Goal: Information Seeking & Learning: Compare options

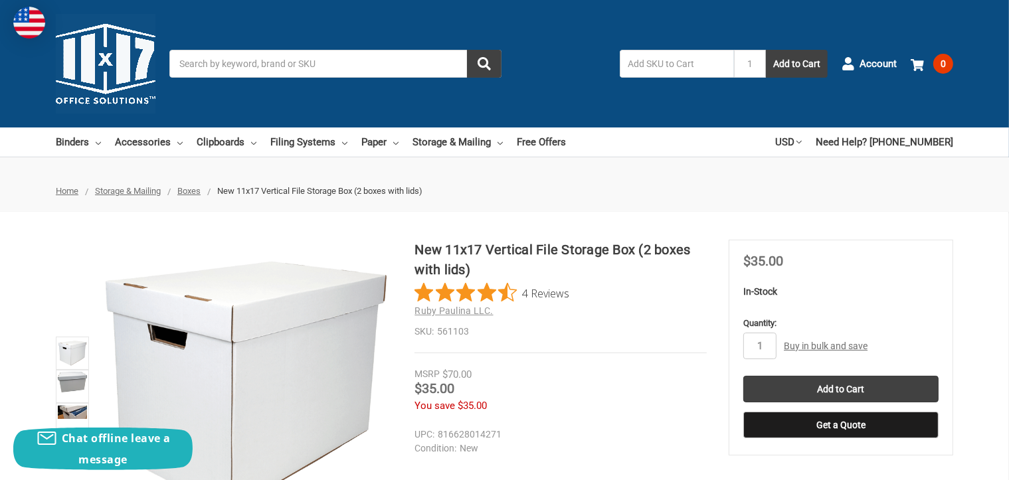
scroll to position [3, 0]
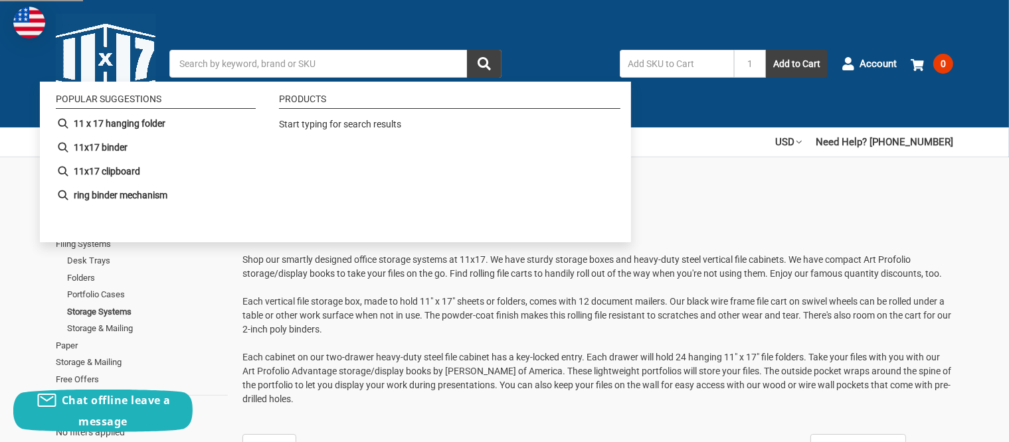
click at [314, 54] on input "Search" at bounding box center [335, 64] width 332 height 28
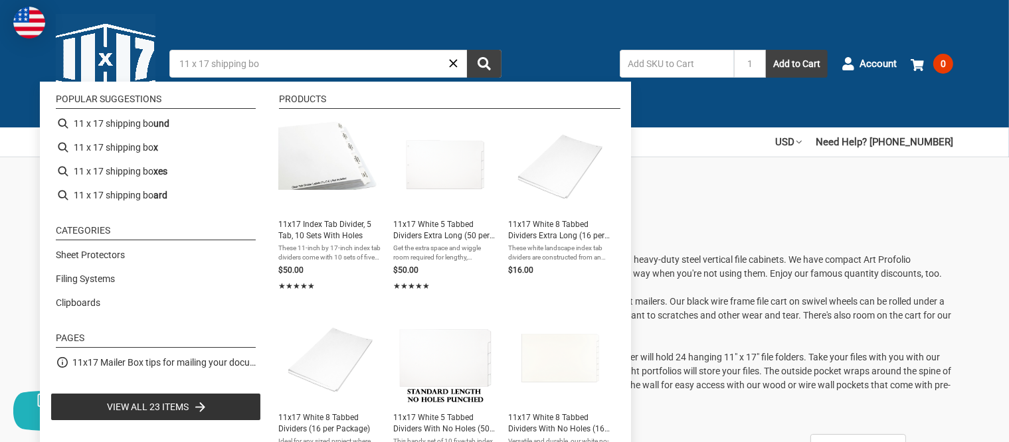
type input "11 x 17 shipping box"
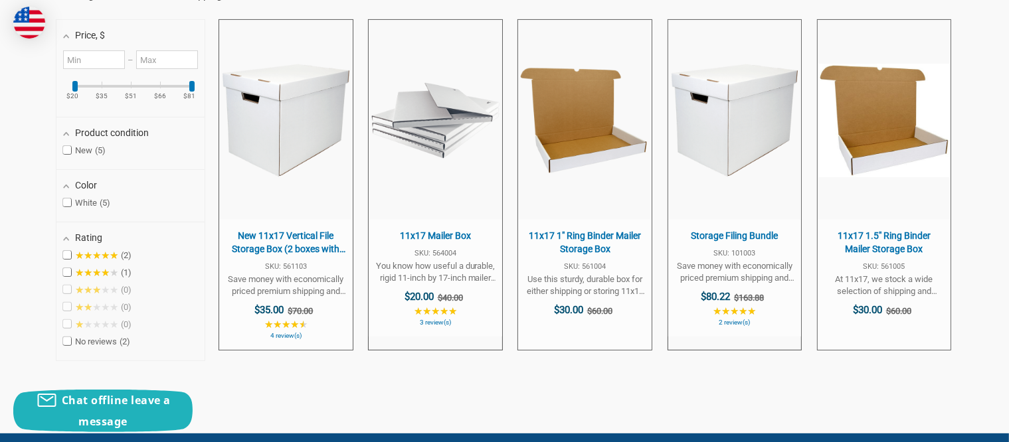
scroll to position [326, 0]
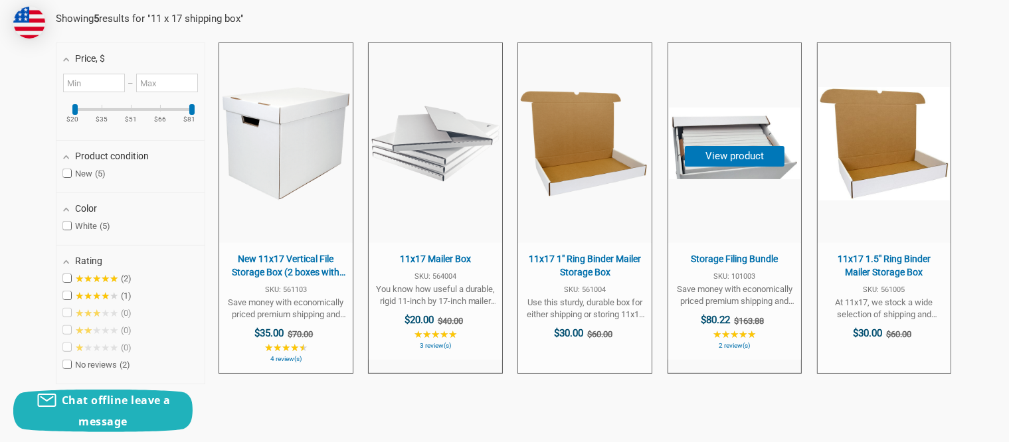
click at [711, 294] on span "Save money with economically priced premium shipping and storage boxes from 11x…" at bounding box center [735, 296] width 120 height 24
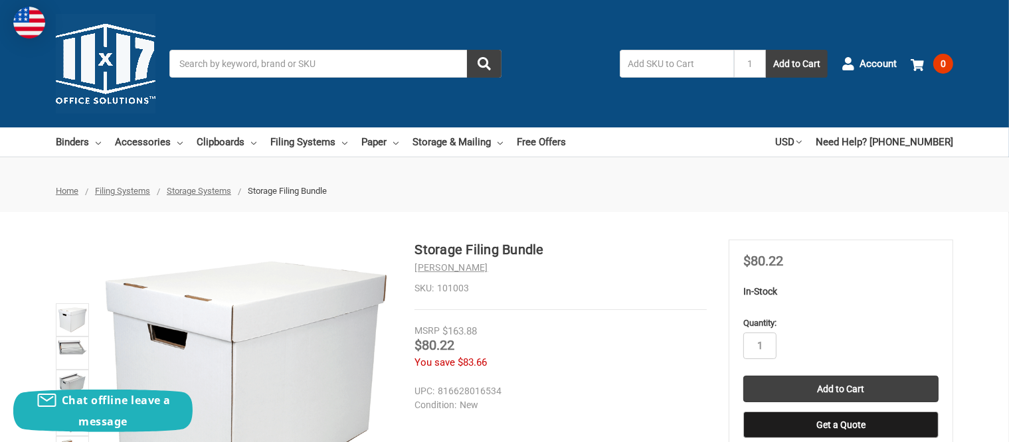
click at [70, 352] on img at bounding box center [72, 347] width 29 height 16
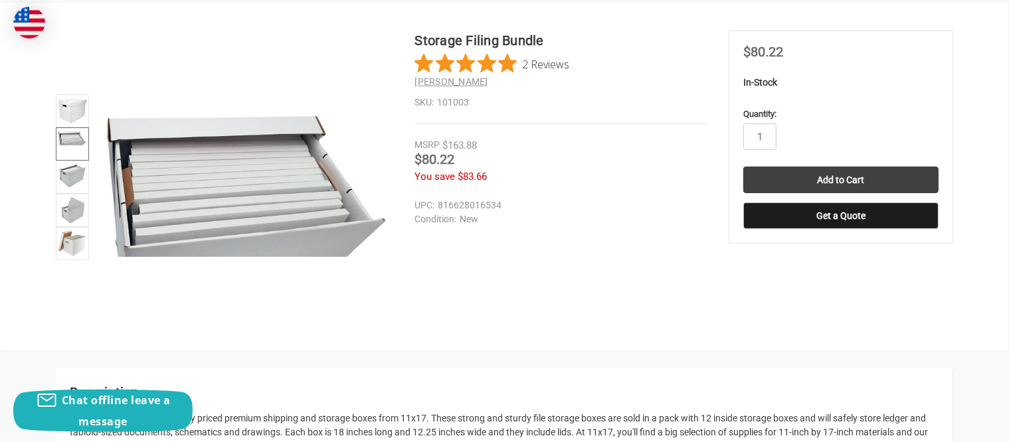
scroll to position [245, 0]
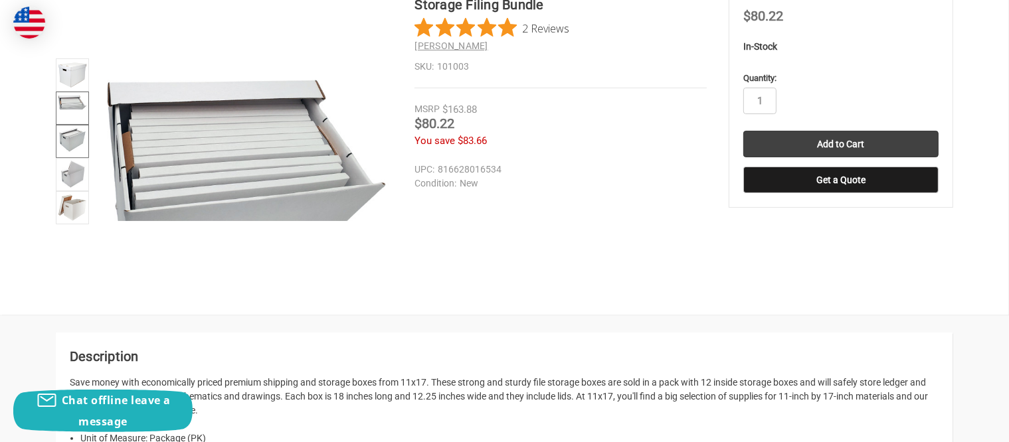
click at [72, 145] on img at bounding box center [72, 140] width 29 height 27
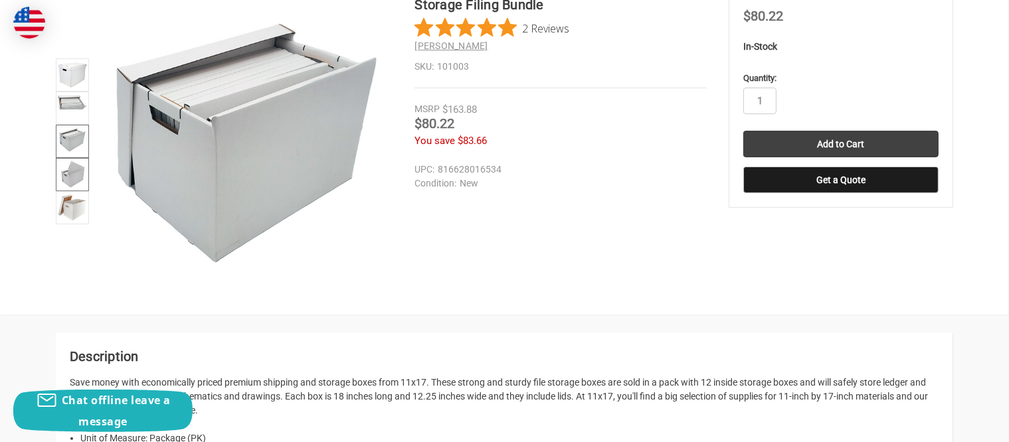
click at [66, 174] on img at bounding box center [72, 174] width 26 height 29
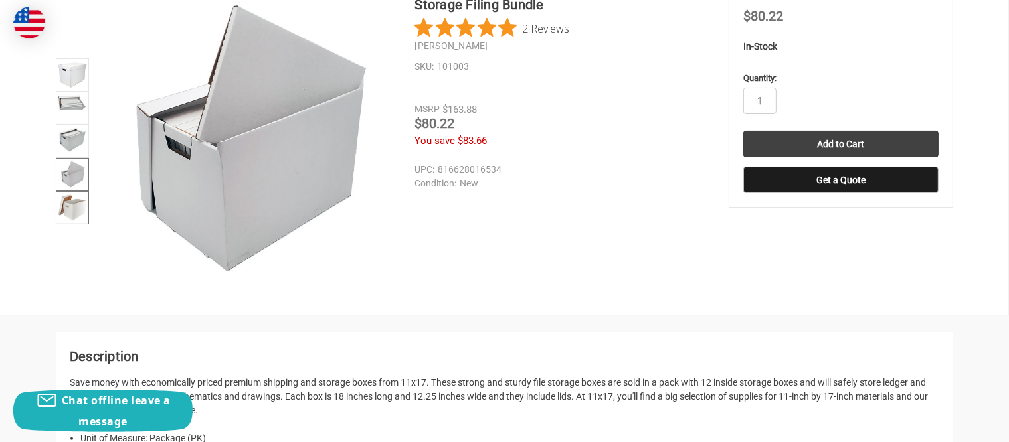
click at [73, 216] on img at bounding box center [72, 207] width 29 height 29
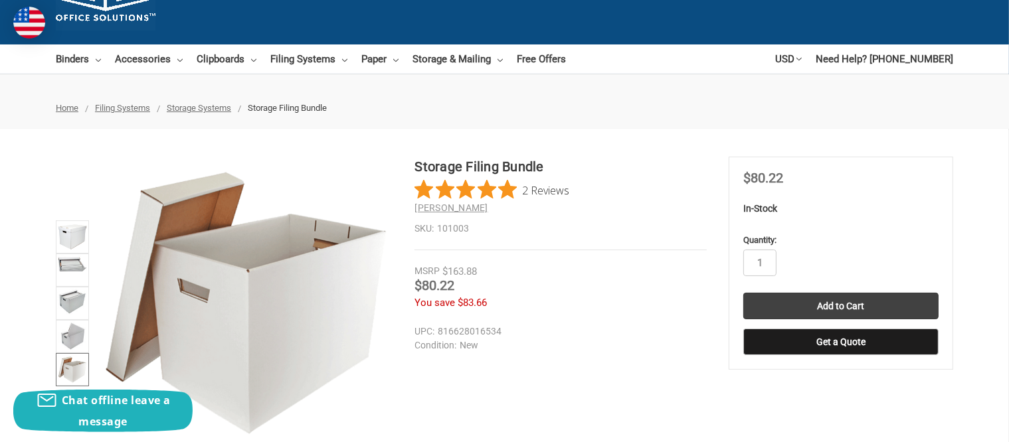
scroll to position [0, 0]
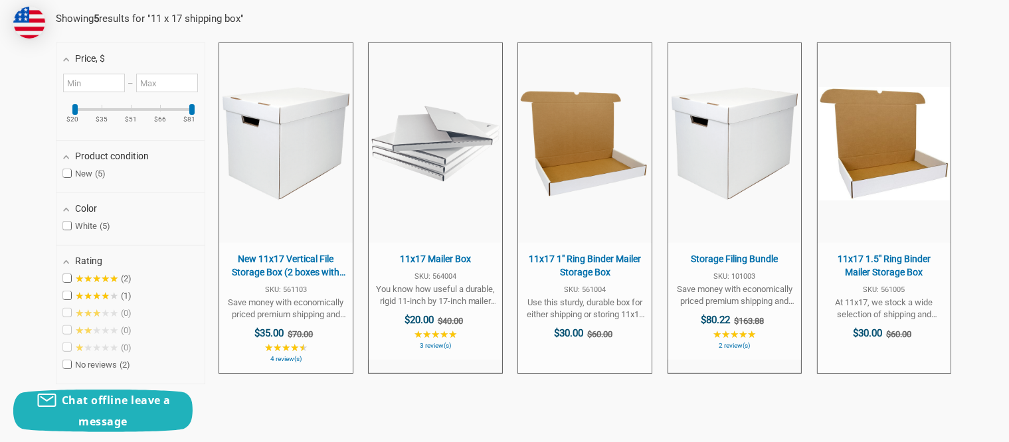
scroll to position [324, 0]
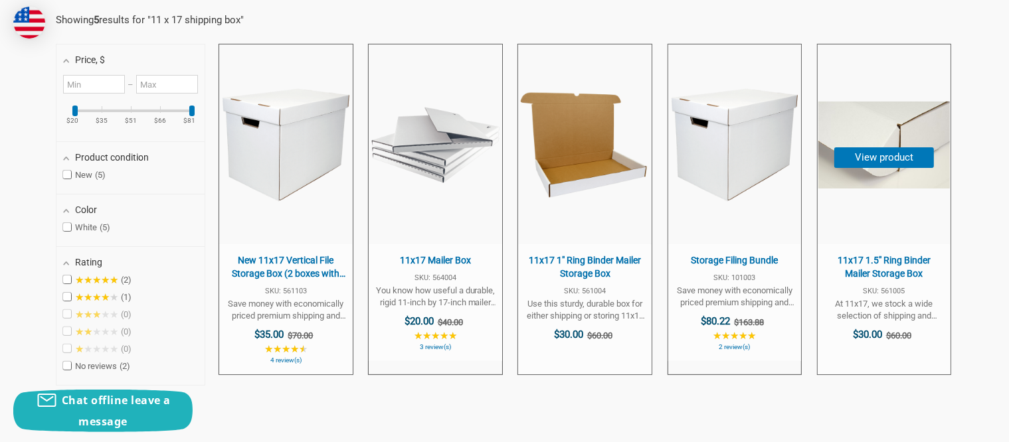
click at [895, 153] on button "View product" at bounding box center [884, 157] width 100 height 21
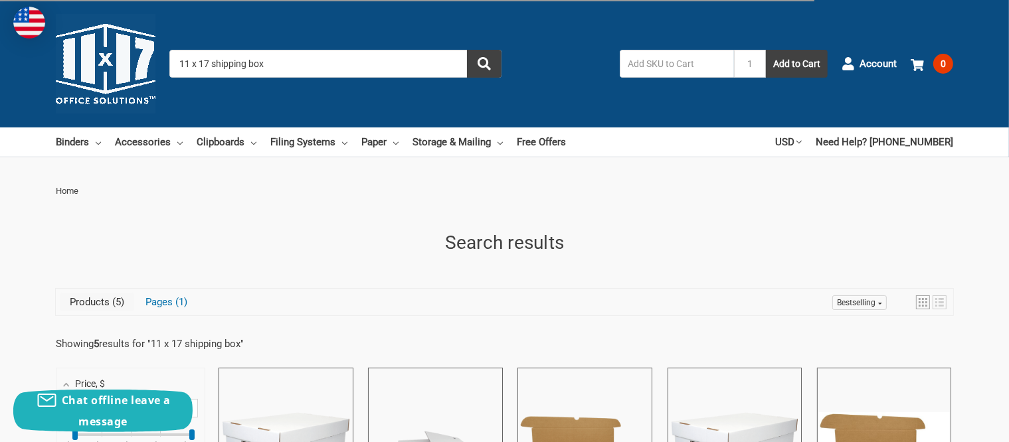
click at [337, 72] on input "11 x 17 shipping box" at bounding box center [335, 64] width 332 height 28
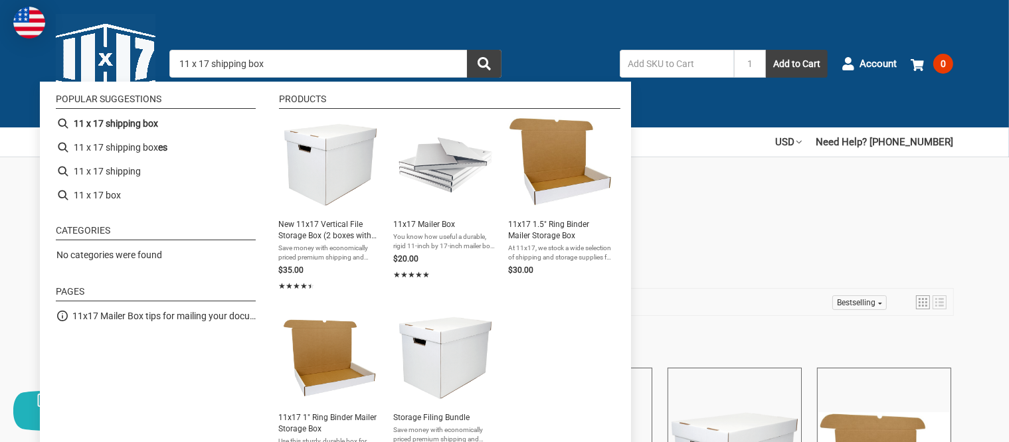
drag, startPoint x: 210, startPoint y: 66, endPoint x: 248, endPoint y: 62, distance: 38.7
click at [248, 62] on input "11 x 17 shipping box" at bounding box center [335, 64] width 332 height 28
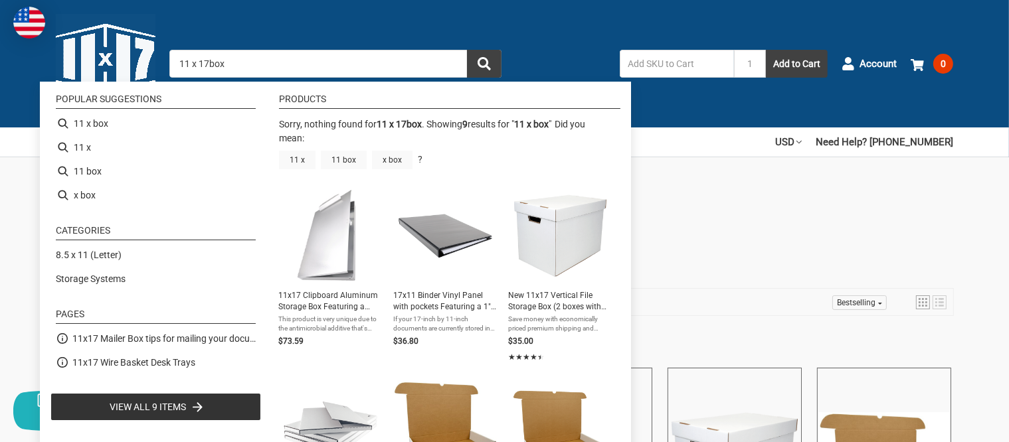
type input "11 x box"
